Goal: Task Accomplishment & Management: Use online tool/utility

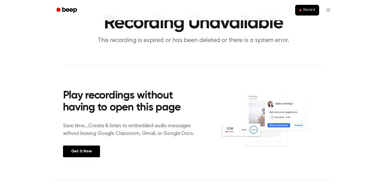
scroll to position [27, 0]
click at [307, 7] on button "Record" at bounding box center [307, 10] width 24 height 11
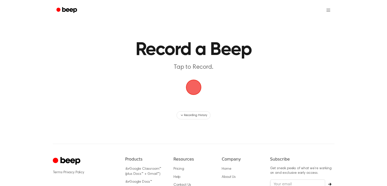
click at [196, 86] on span "button" at bounding box center [193, 87] width 19 height 19
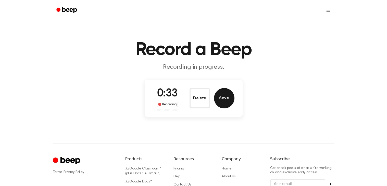
click at [228, 98] on button "Save" at bounding box center [224, 98] width 20 height 20
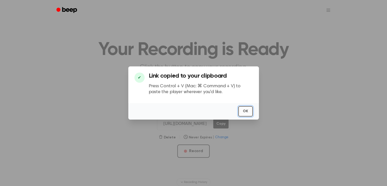
click at [250, 113] on button "OK" at bounding box center [245, 111] width 15 height 10
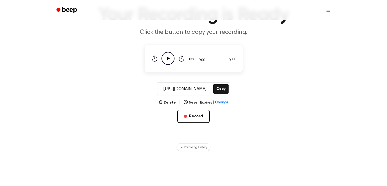
scroll to position [35, 0]
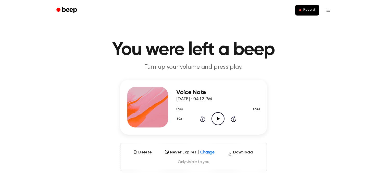
click at [217, 119] on icon at bounding box center [218, 118] width 3 height 3
click at [217, 119] on icon at bounding box center [218, 118] width 2 height 3
click at [217, 119] on icon at bounding box center [218, 118] width 3 height 3
click at [217, 119] on icon at bounding box center [218, 118] width 2 height 3
